Goal: Check status: Check status

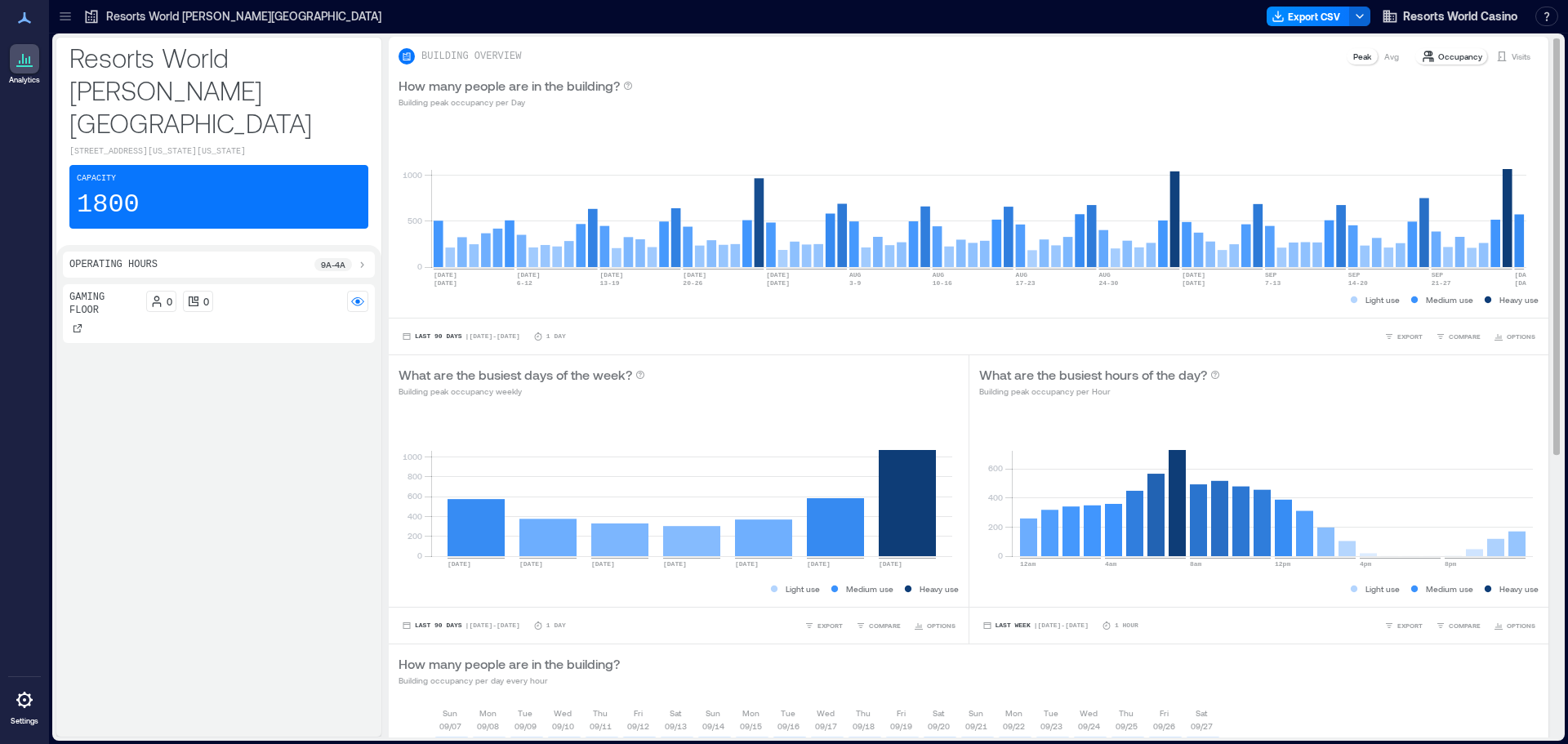
click at [1511, 60] on p "Visits" at bounding box center [1521, 57] width 19 height 13
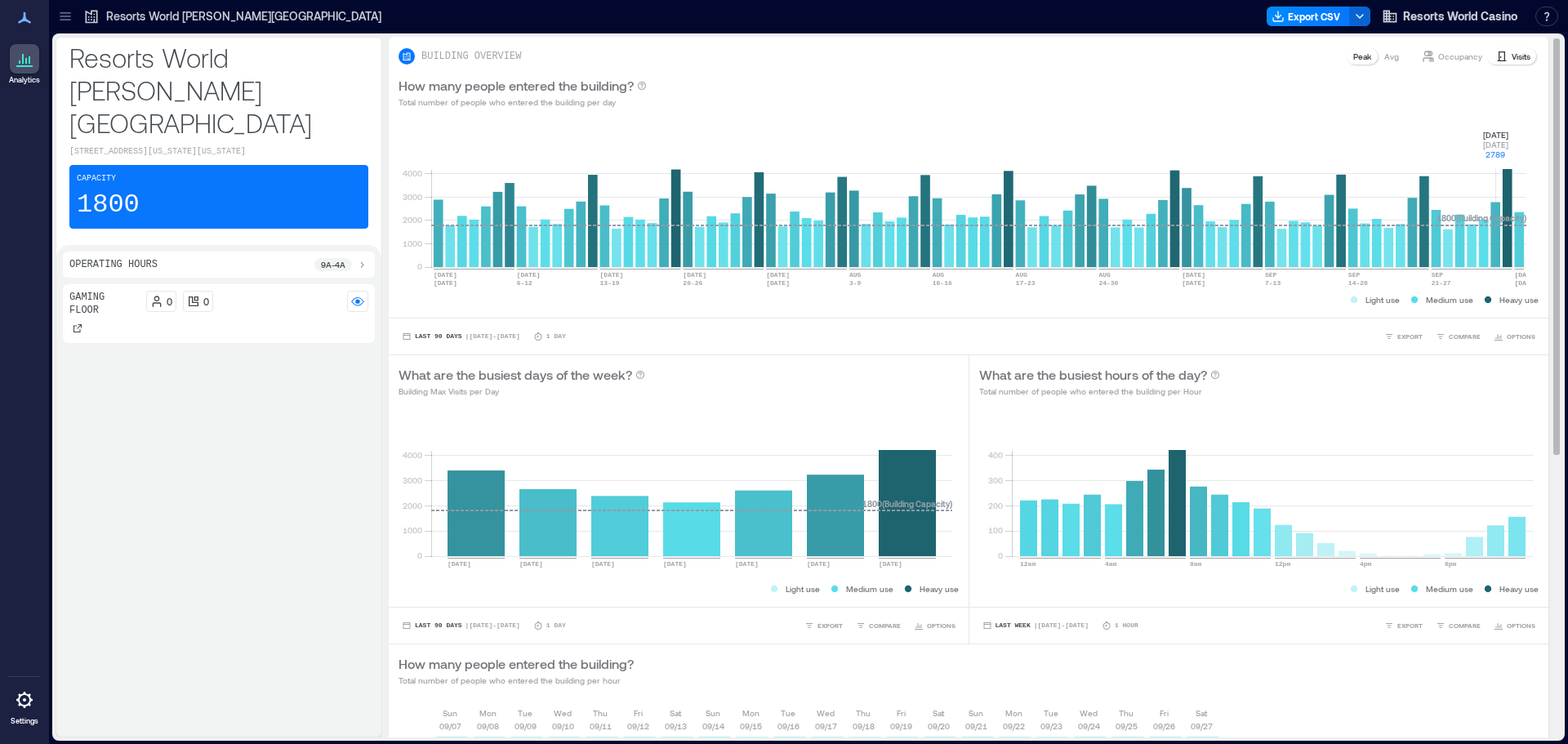
click at [1496, 253] on rect at bounding box center [979, 198] width 1095 height 139
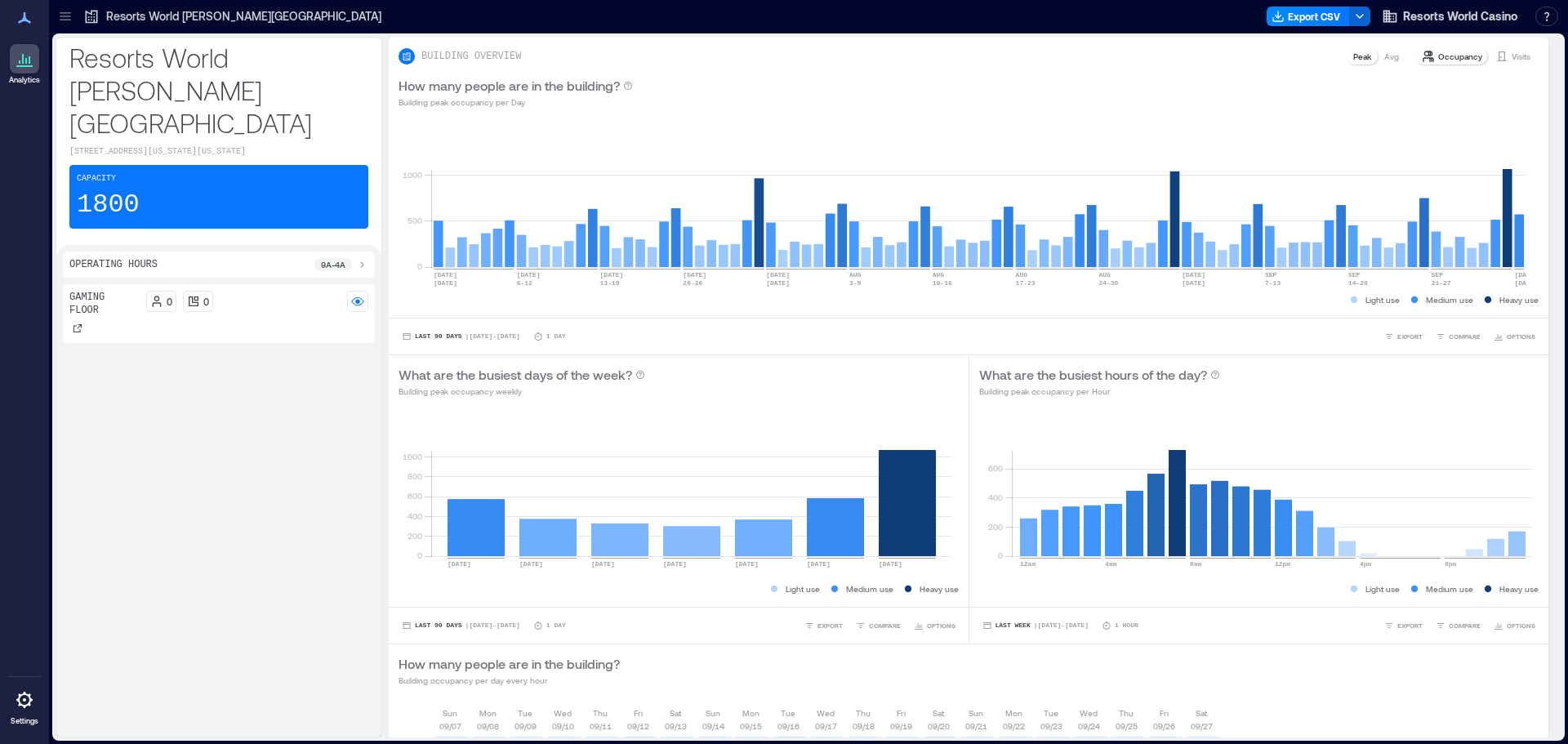
click at [196, 14] on p "Resorts World [PERSON_NAME][GEOGRAPHIC_DATA]" at bounding box center [243, 16] width 275 height 16
click at [1517, 45] on div "BUILDING OVERVIEW Peak Avg Occupancy Visits" at bounding box center [969, 51] width 1160 height 30
click at [1511, 57] on p "Visits" at bounding box center [1521, 57] width 19 height 13
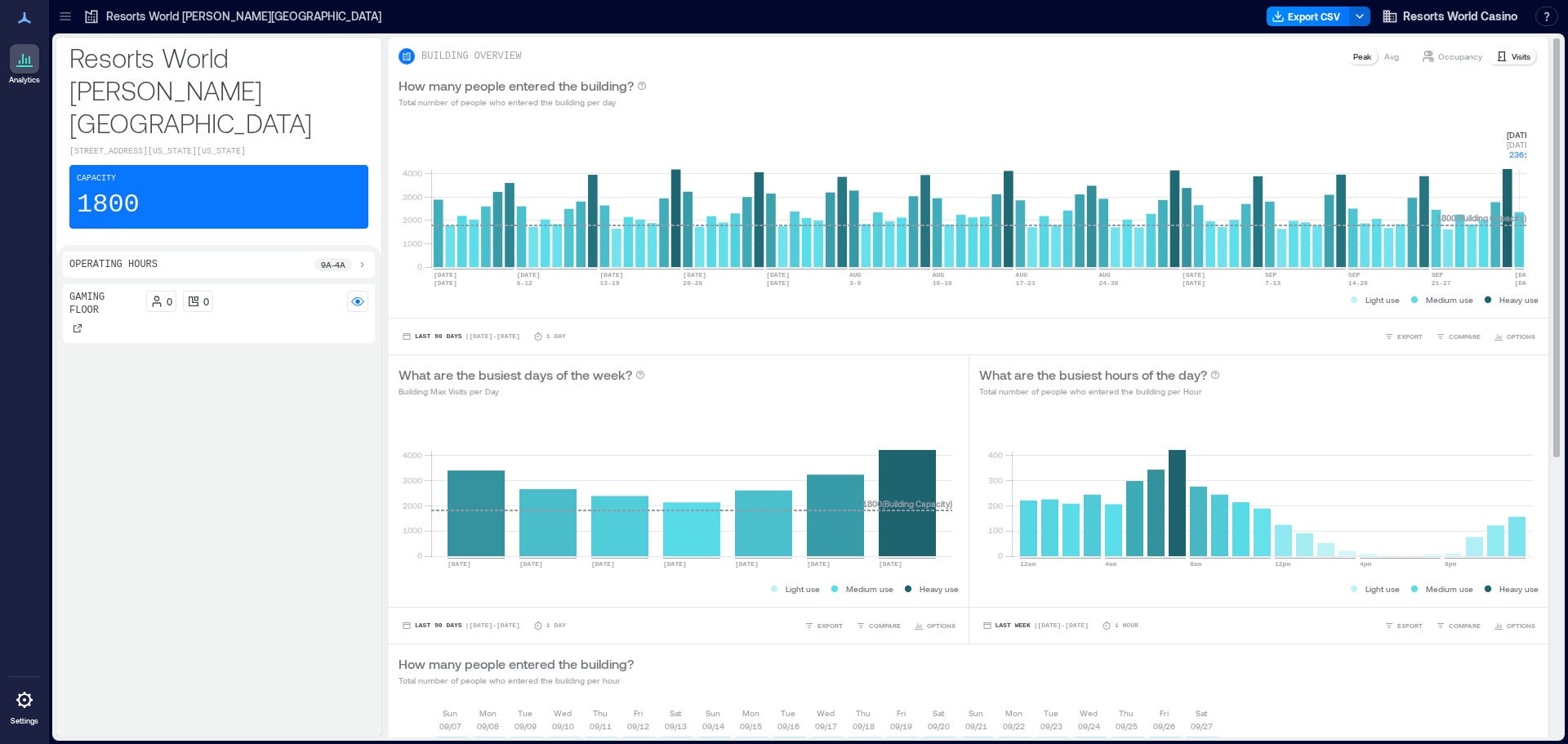
click at [1521, 235] on rect at bounding box center [979, 198] width 1095 height 139
drag, startPoint x: 1510, startPoint y: 133, endPoint x: 1532, endPoint y: 151, distance: 28.4
click at [1532, 151] on div "0 1000 2000 3000 4000 [DATE] [DATE] [DATE]-[DATE] [DATE]-[DATE] [DATE] [DATE]-[…" at bounding box center [969, 219] width 1160 height 199
copy g "[DATE] [DATE] 2361"
